Goal: Information Seeking & Learning: Learn about a topic

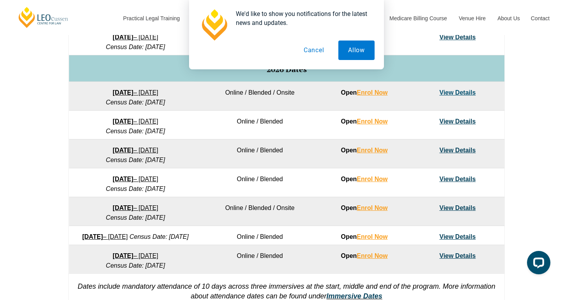
scroll to position [473, 0]
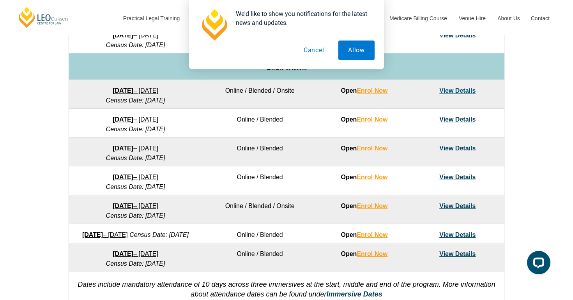
click at [311, 50] on button "Cancel" at bounding box center [314, 50] width 40 height 19
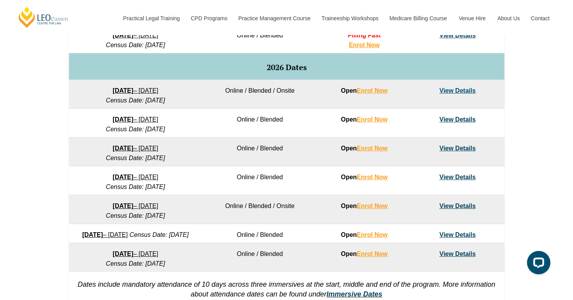
click at [455, 150] on link "View Details" at bounding box center [457, 148] width 36 height 7
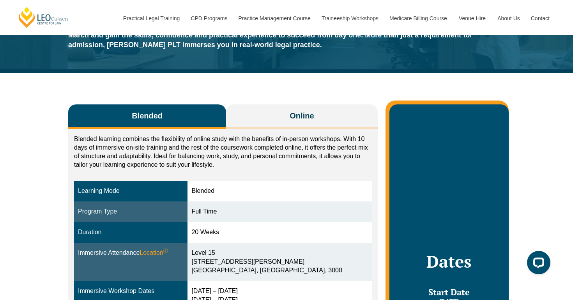
scroll to position [78, 0]
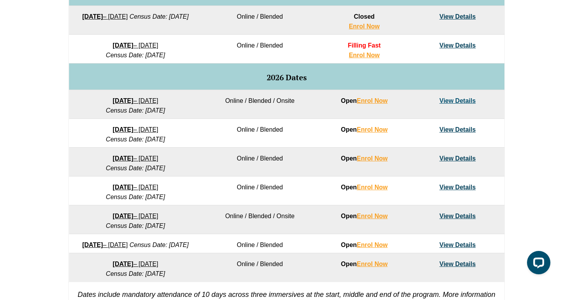
scroll to position [473, 0]
